Goal: Task Accomplishment & Management: Complete application form

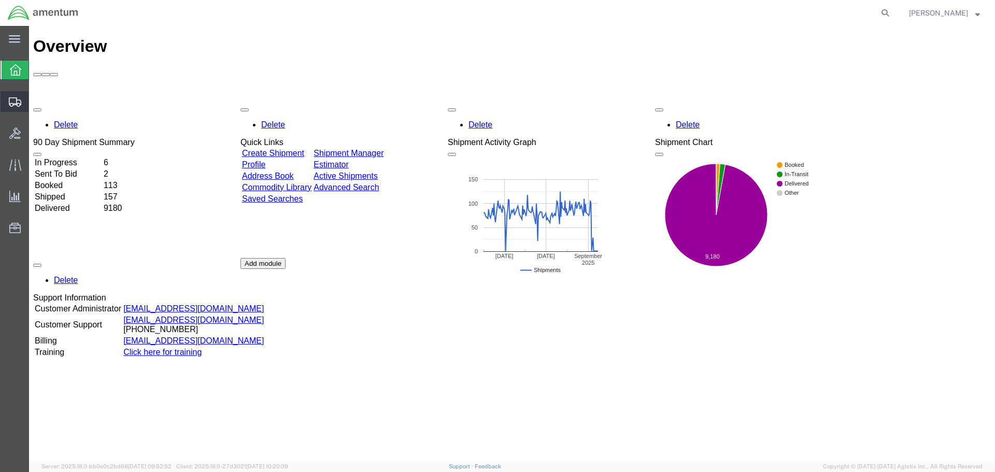
click at [0, 0] on span "Create Shipment" at bounding box center [0, 0] width 0 height 0
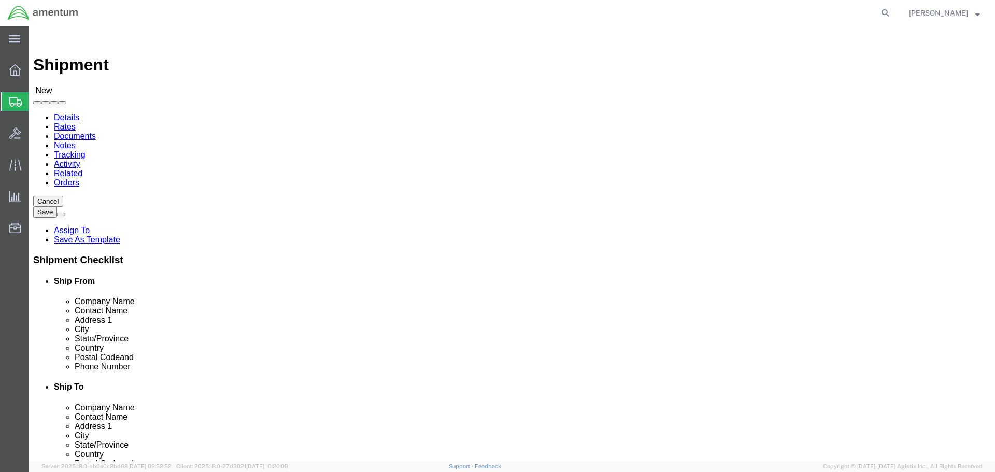
select select
type input "EFO"
select select "49831"
select select "[GEOGRAPHIC_DATA]"
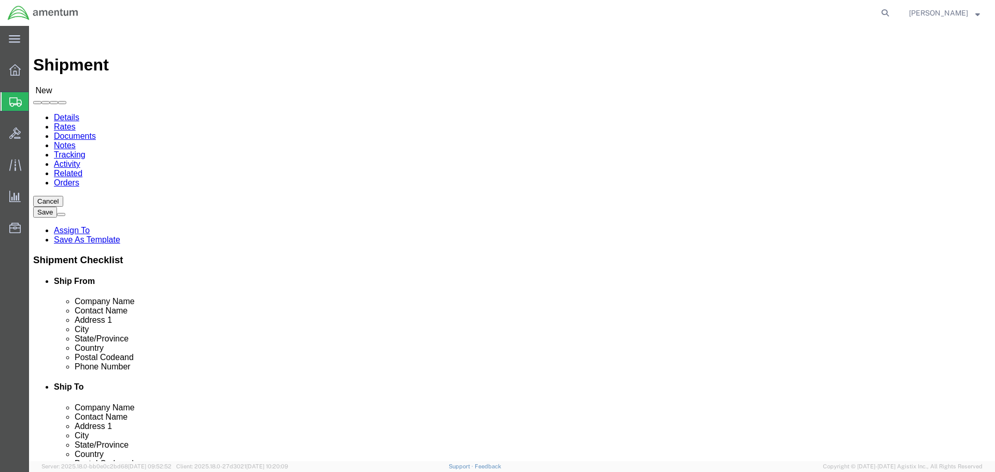
click input "text"
type input "PRIME IND"
click div "- PRIME INDUSTRIES - ([PERSON_NAME]) [STREET_ADDRESS]"
select select "GA"
type input "PRIME INDUSTRIES"
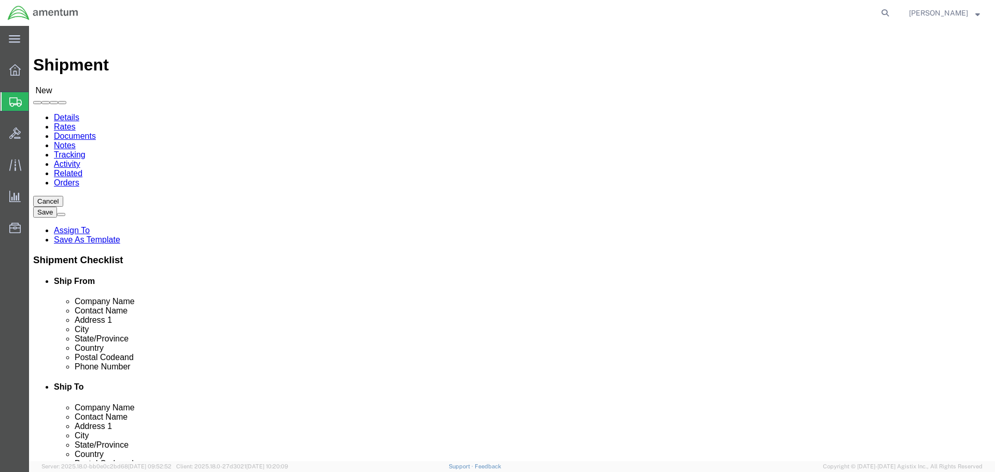
click input "text"
type input "M"
drag, startPoint x: 583, startPoint y: 214, endPoint x: 462, endPoint y: 217, distance: 120.8
click div "Contact Name CBP0043816"
paste input "[PERSON_NAME][EMAIL_ADDRESS][PERSON_NAME][DOMAIN_NAME]"
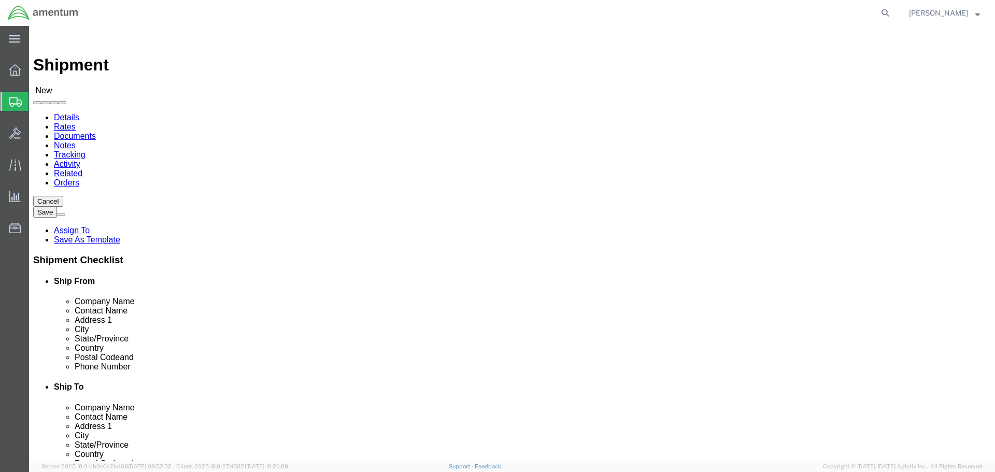
type input "m"
drag, startPoint x: 531, startPoint y: 214, endPoint x: 425, endPoint y: 219, distance: 106.9
click div "Contact Name CBP0043816 CBP00"
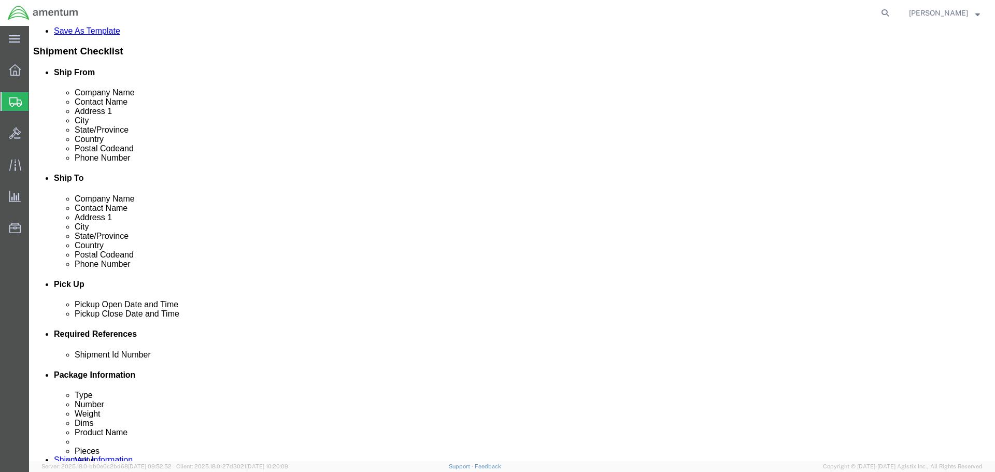
scroll to position [311, 0]
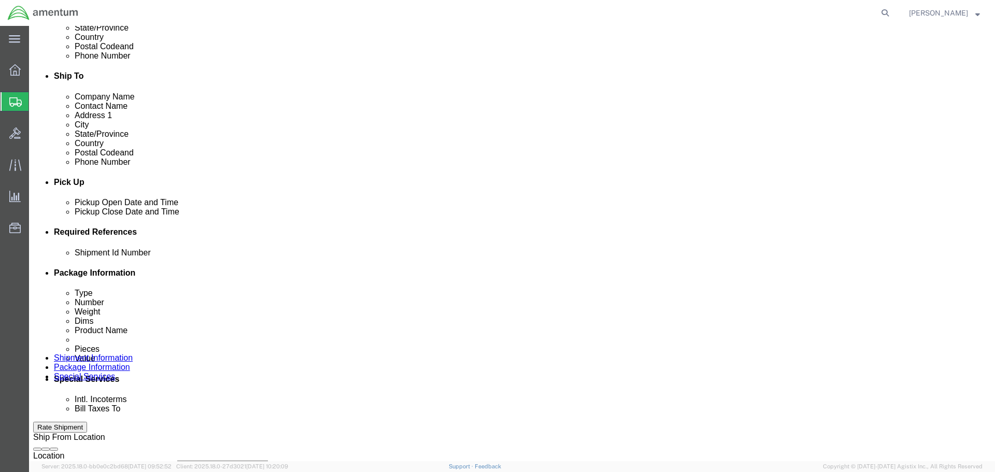
type input "CBP0043816"
click button "Add reference"
click input "text"
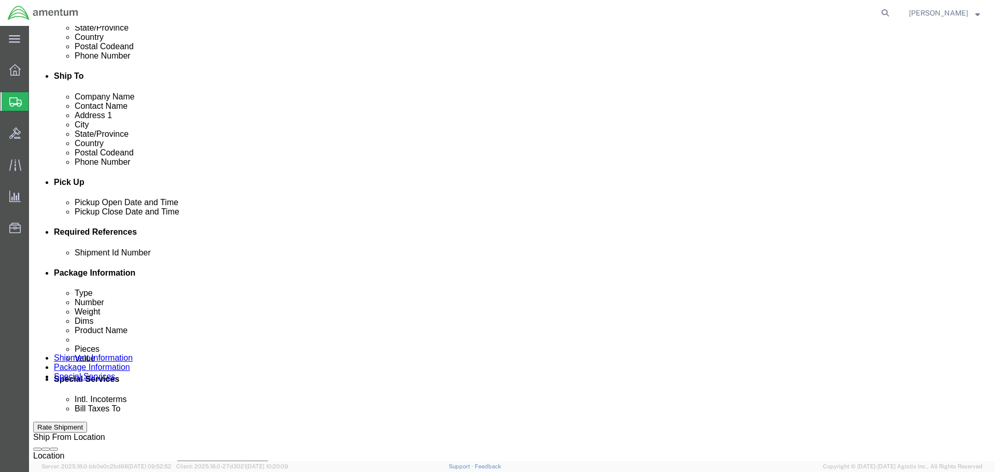
paste input "CBP0043816"
type input "CBP0043816"
select select "CUSTREF"
paste input "CBP0043816"
type input "CBP0043816"
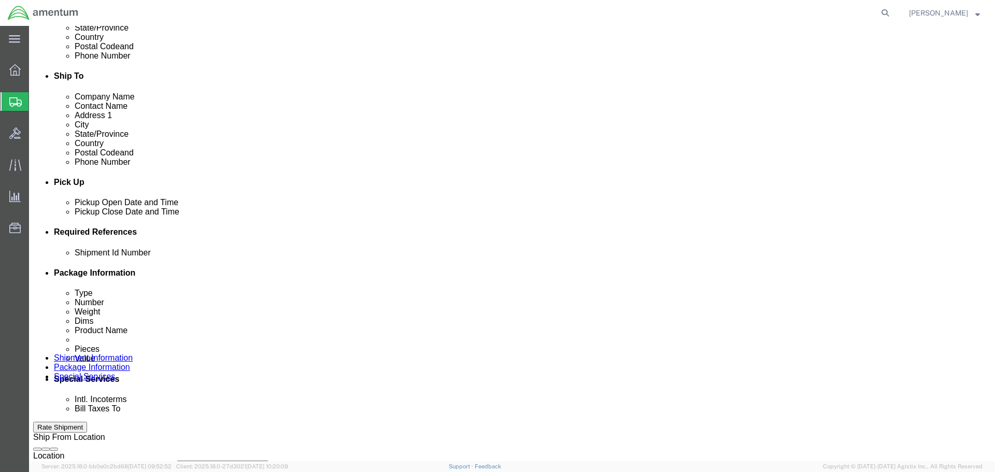
select select "DEPT"
type input "CBP"
select select "PROJNUM"
type input "6118.03.03.2219.000.NLS.0000"
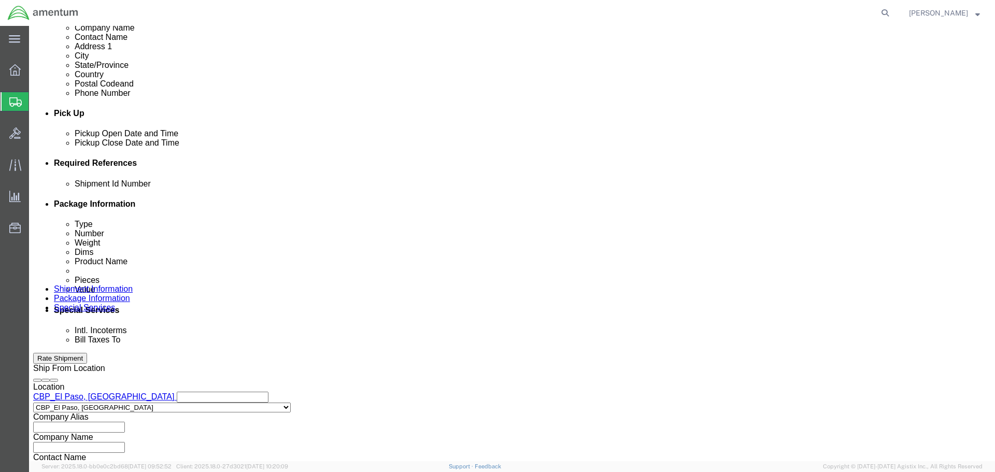
scroll to position [474, 0]
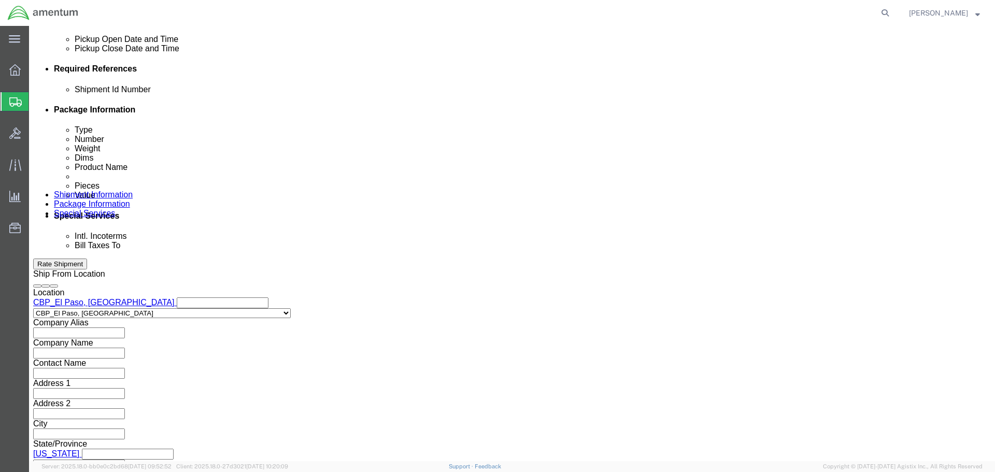
click button "Continue"
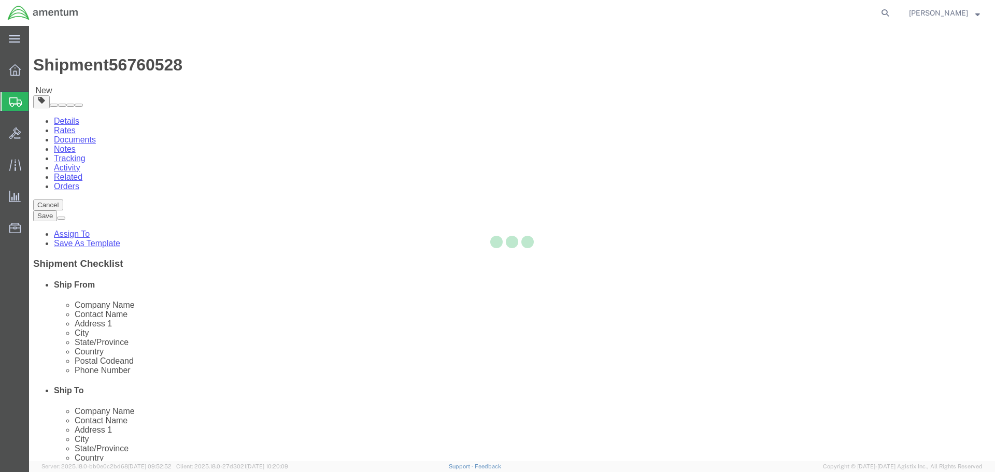
select select "CBOX"
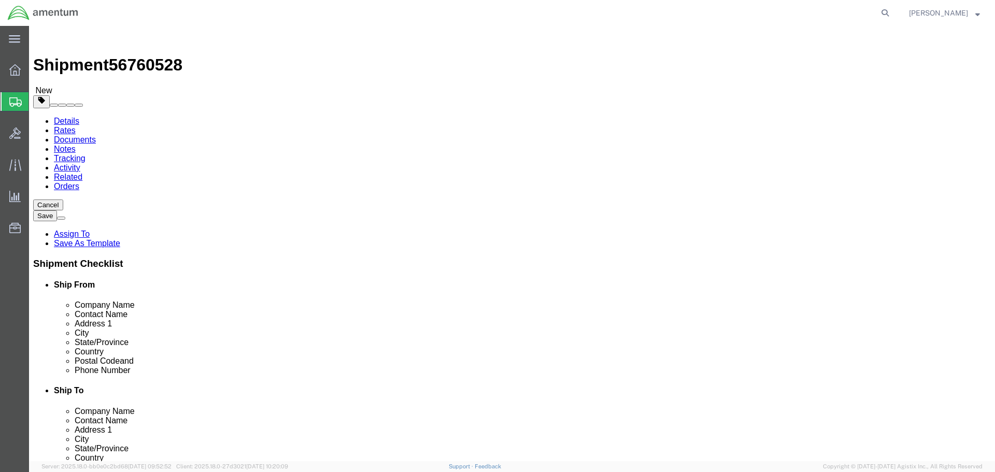
click input "1"
type input "24"
type input "12"
type input "13"
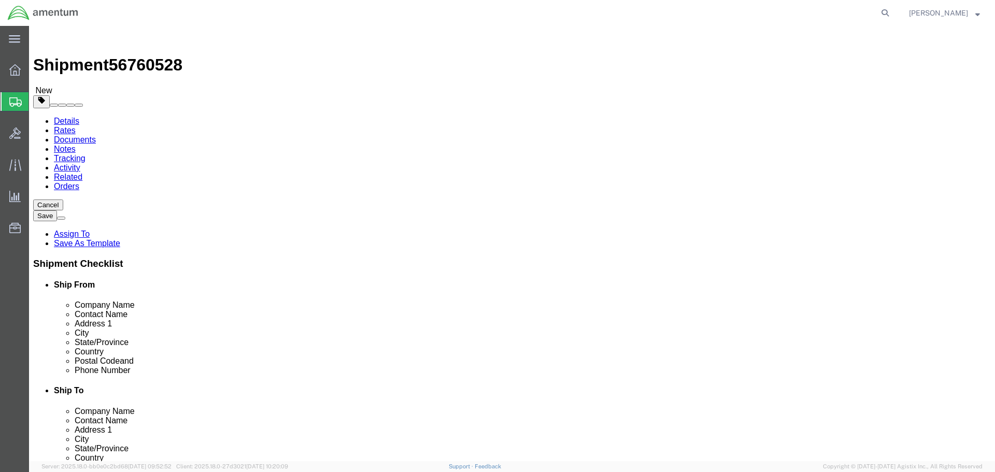
click div "Package Content # 1 x Package Type Select BCK Boxes Bale(s) Basket(s) Bolt(s) B…"
click link "Add Content"
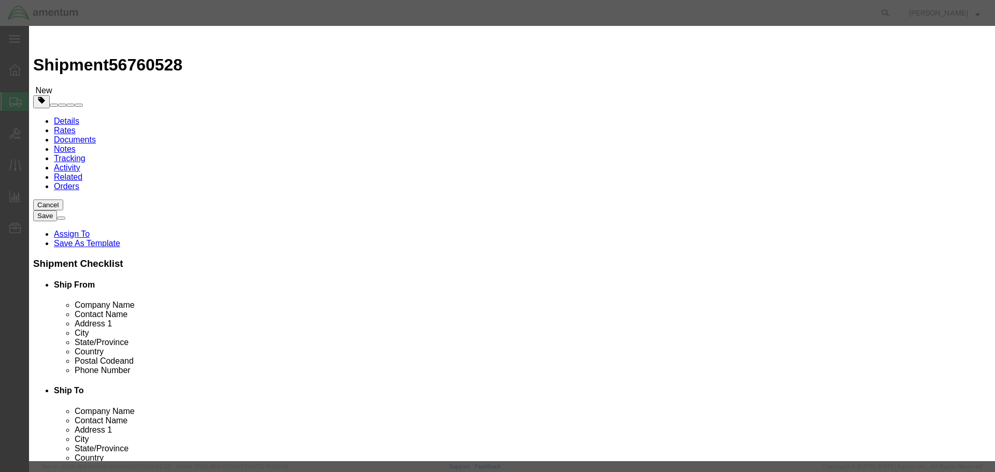
click input "text"
type input "AIRCRAFT PARTS"
type input "1"
type input "100"
select select "USD"
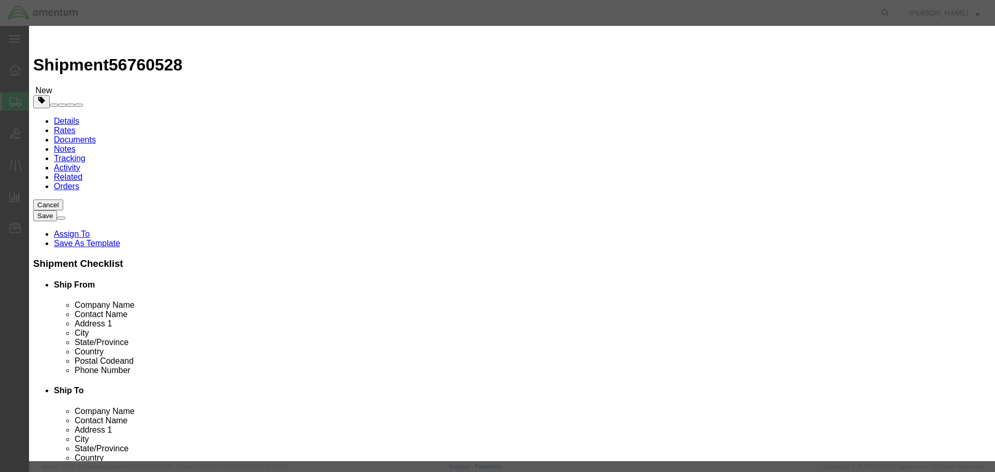
click button "Save & Close"
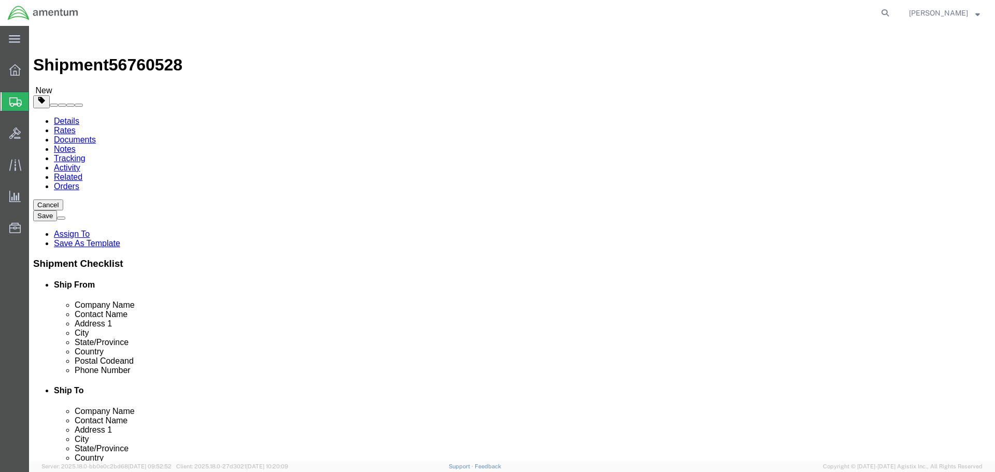
click button "Rate Shipment"
